Goal: Complete application form: Complete application form

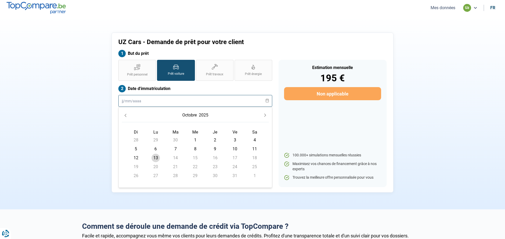
click at [189, 99] on input "text" at bounding box center [195, 101] width 154 height 12
click at [199, 114] on button "2025" at bounding box center [204, 115] width 12 height 9
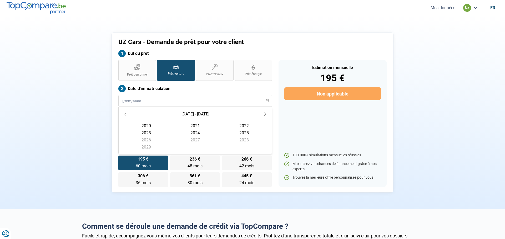
click at [246, 127] on span "2022" at bounding box center [243, 125] width 49 height 7
click at [244, 148] on span "décembre" at bounding box center [243, 149] width 49 height 7
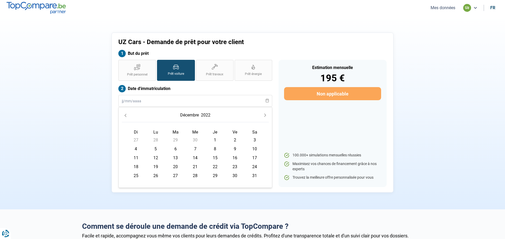
click at [194, 166] on span "21" at bounding box center [195, 167] width 8 height 8
type input "[DATE]"
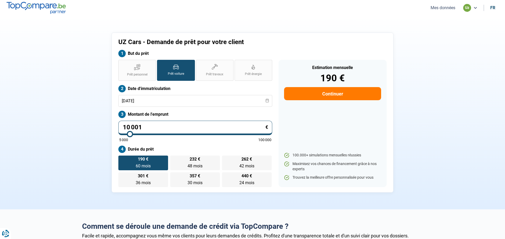
click at [185, 128] on input "10 001" at bounding box center [195, 128] width 154 height 14
type input "1 000"
type input "5000"
type input "100"
type input "5000"
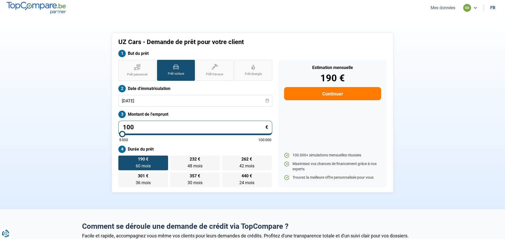
type input "10"
type input "5000"
type input "1"
type input "5000"
type input "0"
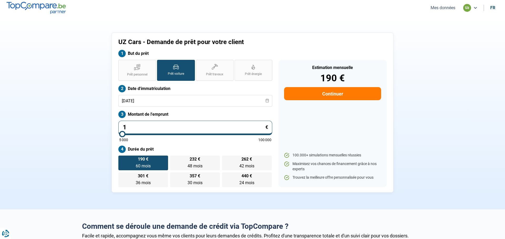
type input "5000"
type input "6"
type input "5000"
type input "65"
type input "5000"
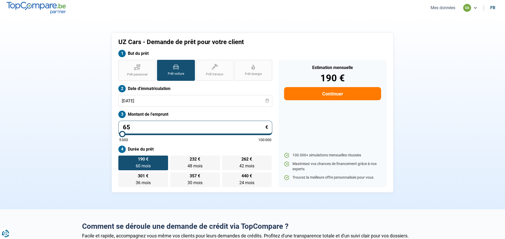
type input "650"
type input "5000"
type input "6 500"
type input "6500"
type input "65 000"
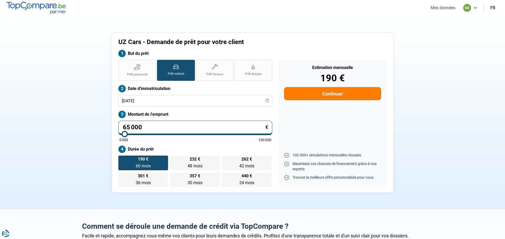
type input "65000"
type input "65 000"
click at [252, 151] on label "Durée du prêt" at bounding box center [195, 149] width 154 height 7
radio input "false"
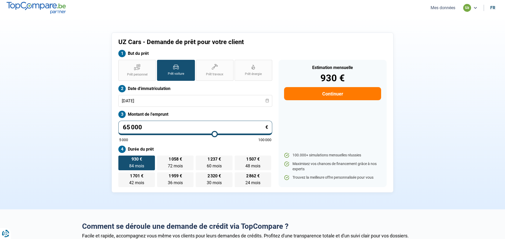
click at [358, 90] on button "Continuer" at bounding box center [332, 93] width 97 height 13
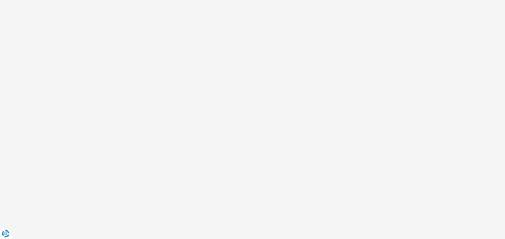
select select "32"
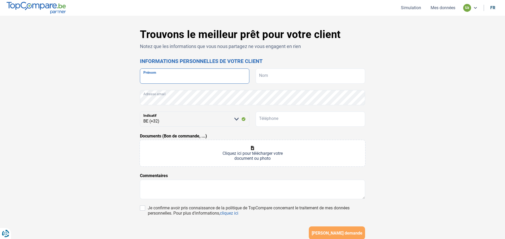
click at [220, 73] on input "Prénom" at bounding box center [194, 76] width 109 height 15
type input "uz"
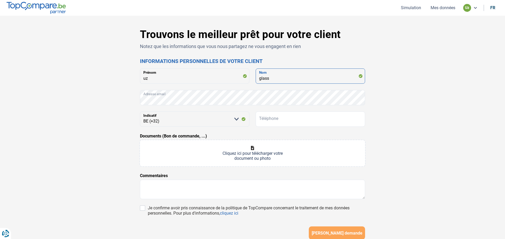
click at [280, 76] on input "glass" at bounding box center [309, 76] width 109 height 15
type input "glass srl"
type input "471688258"
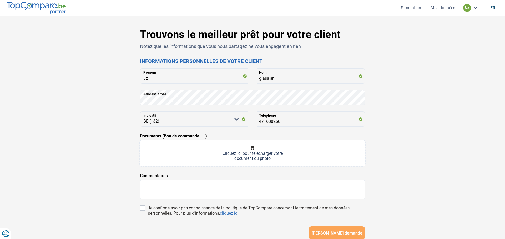
click at [265, 147] on input "Documents (Bon de commande, ...)" at bounding box center [252, 153] width 225 height 26
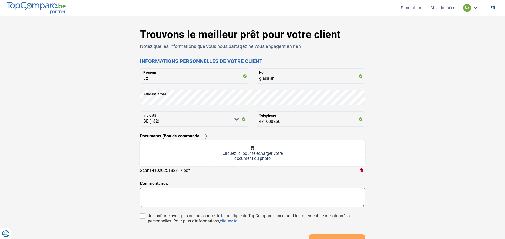
click at [262, 203] on textarea at bounding box center [252, 197] width 225 height 19
click at [417, 76] on div "Trouvons le meilleur prêt pour votre client Notez que les informations que vous…" at bounding box center [252, 152] width 347 height 248
click at [261, 153] on input "Documents (Bon de commande, ...)" at bounding box center [252, 153] width 225 height 26
type input "C:\fakepath\UZ GLASS (D3103) - Ex 2024 - Bilan Detaillé.pdf"
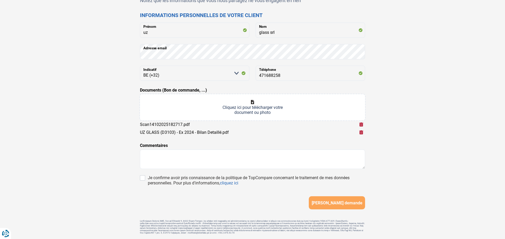
scroll to position [63, 0]
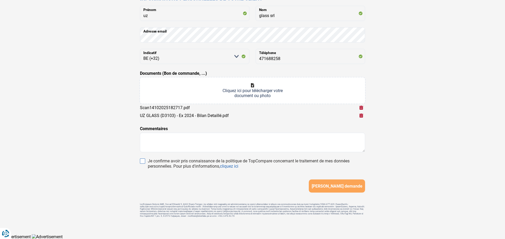
click at [143, 163] on input "Je confirme avoir pris connaissance de la politique de TopCompare concernant le…" at bounding box center [142, 161] width 5 height 5
checkbox input "true"
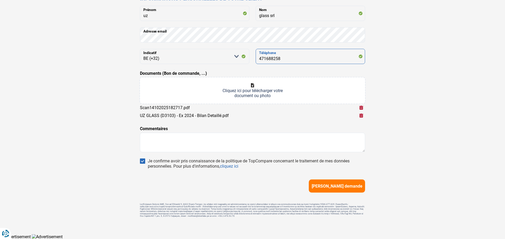
drag, startPoint x: 300, startPoint y: 58, endPoint x: 261, endPoint y: 58, distance: 38.4
click at [261, 58] on input "471688258" at bounding box center [309, 56] width 109 height 15
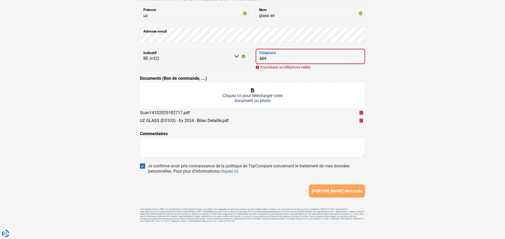
click at [309, 185] on button "[PERSON_NAME] demande" at bounding box center [337, 191] width 56 height 13
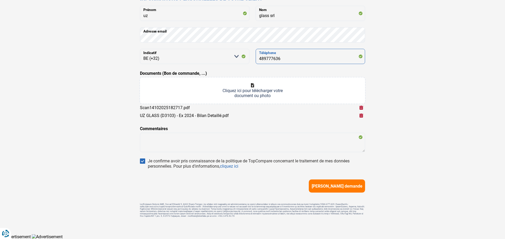
type input "489777636"
click at [448, 143] on div "Trouvons le meilleur prêt pour votre client Notez que les informations que vous…" at bounding box center [252, 94] width 505 height 282
click at [359, 184] on button "[PERSON_NAME] demande" at bounding box center [337, 186] width 56 height 13
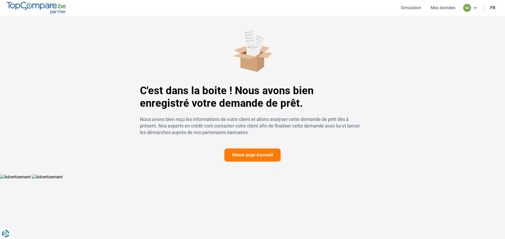
click at [270, 153] on button "Retour page d'accueil" at bounding box center [252, 155] width 56 height 13
